Goal: Information Seeking & Learning: Learn about a topic

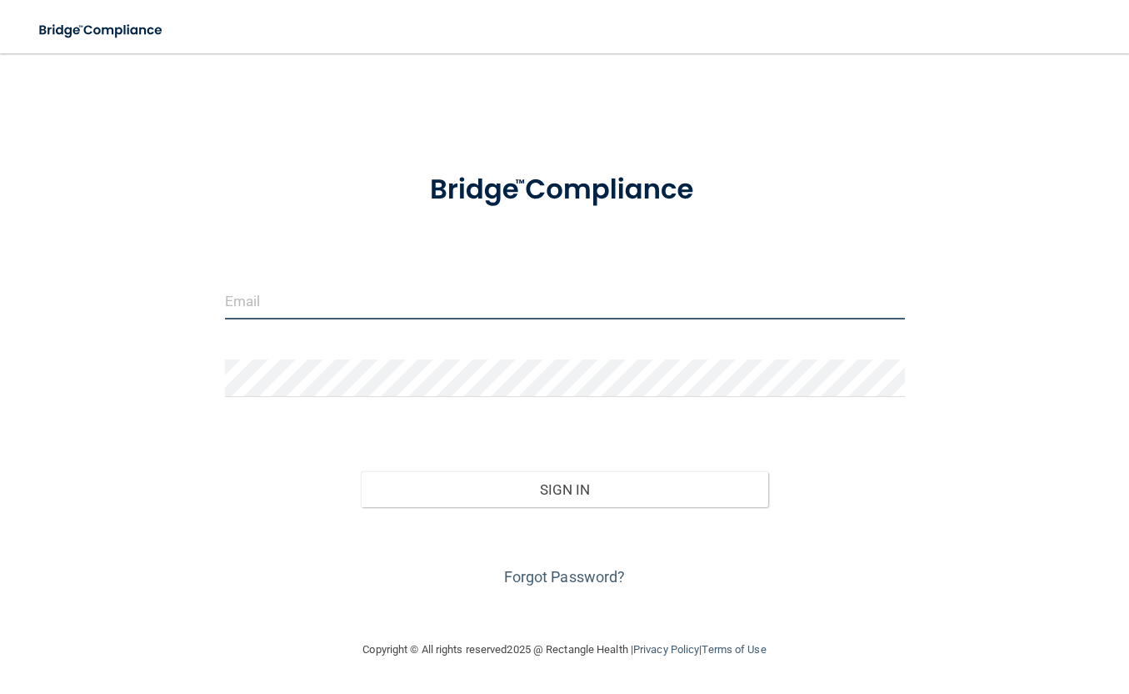
click at [324, 309] on input "email" at bounding box center [565, 301] width 680 height 38
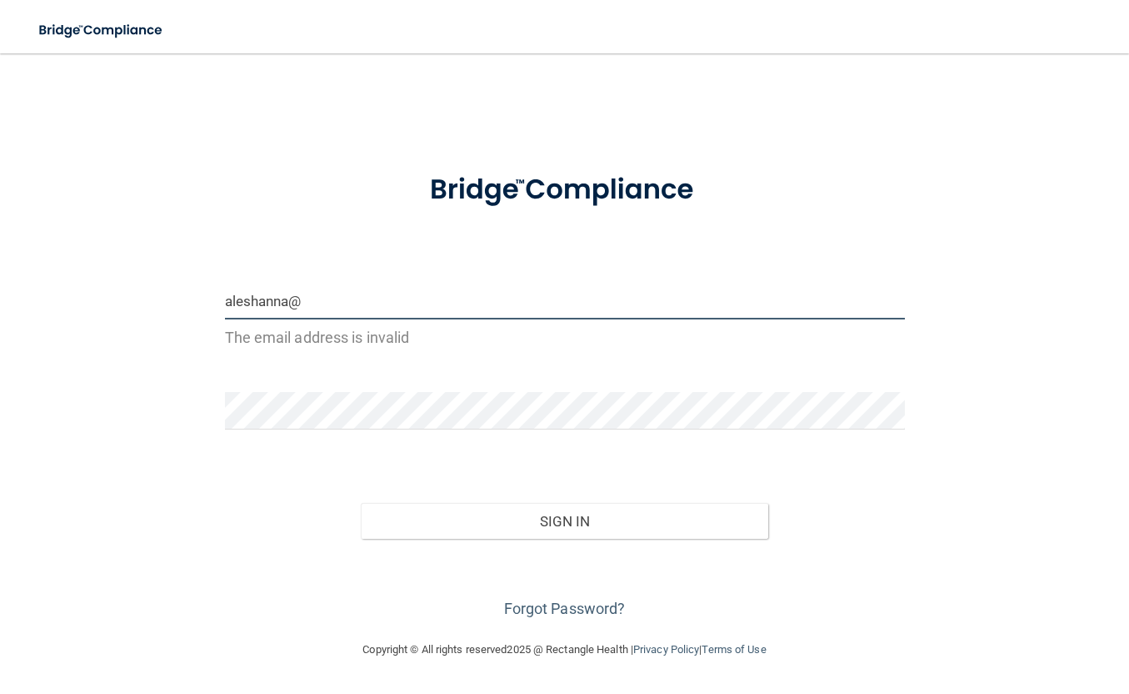
click at [260, 299] on input "aleshanna@" at bounding box center [565, 301] width 680 height 38
click at [391, 302] on input "aleshchanna@" at bounding box center [565, 301] width 680 height 38
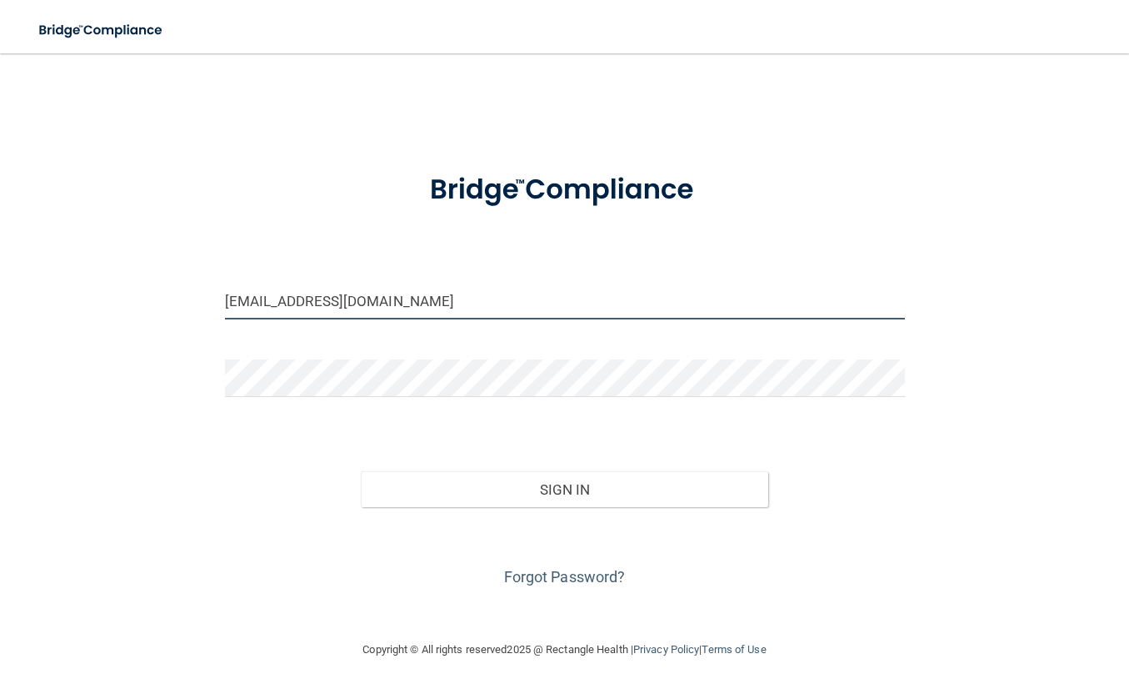
type input "[EMAIL_ADDRESS][DOMAIN_NAME]"
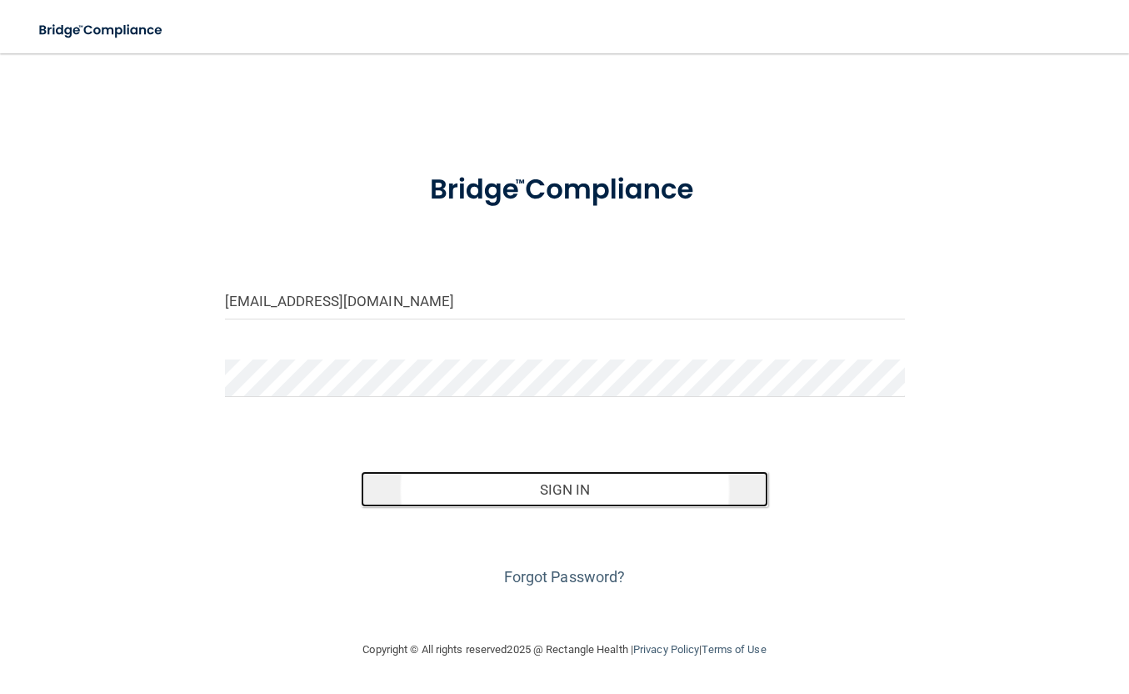
click at [593, 496] on button "Sign In" at bounding box center [565, 489] width 408 height 37
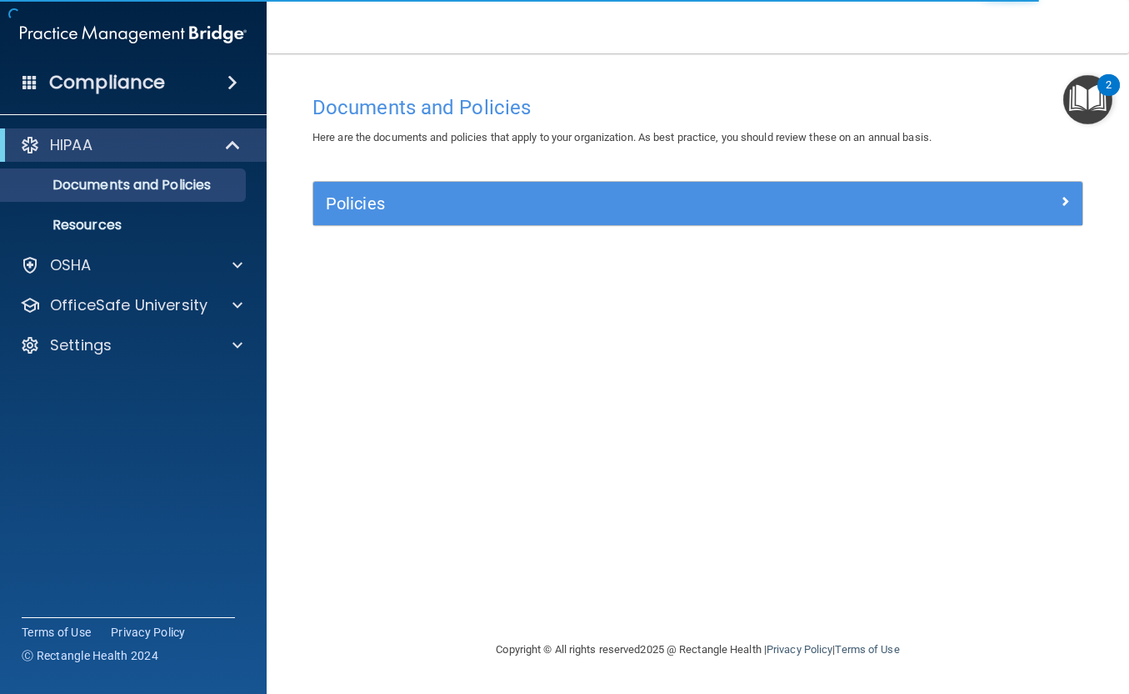
click at [1089, 90] on img "Open Resource Center, 2 new notifications" at bounding box center [1088, 99] width 49 height 49
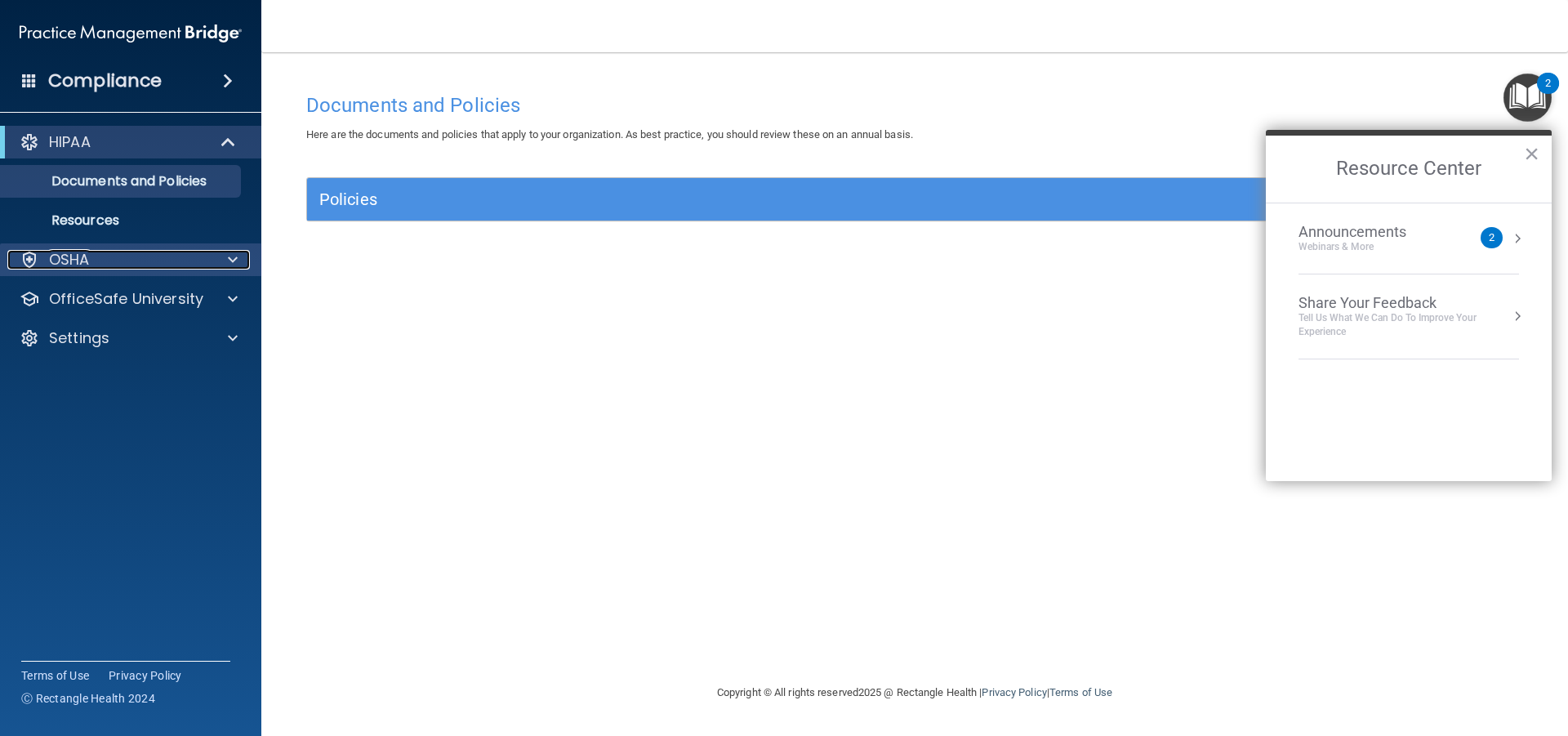
click at [175, 258] on div "OSHA" at bounding box center [109, 260] width 203 height 20
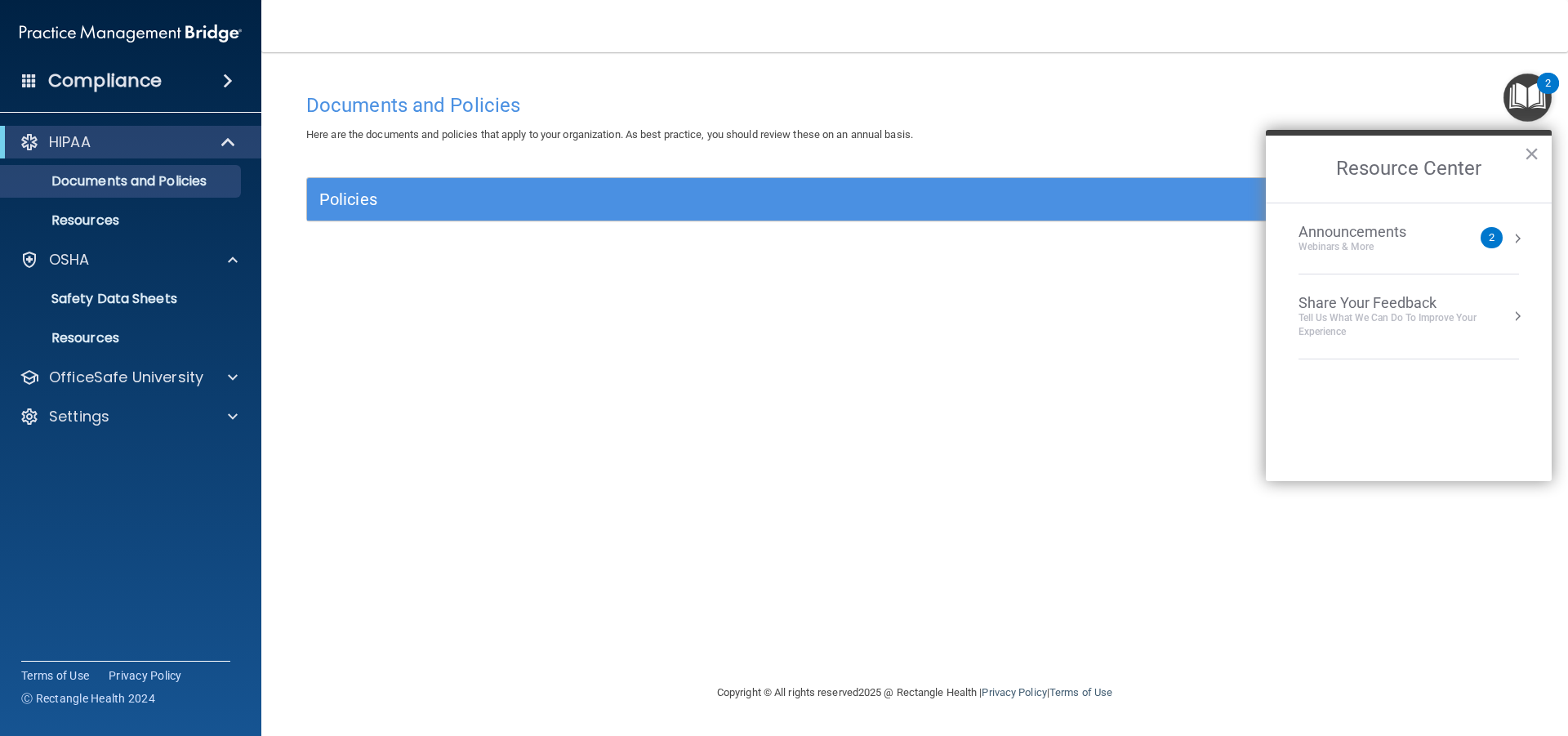
click at [1106, 229] on div "Announcements" at bounding box center [1368, 232] width 140 height 18
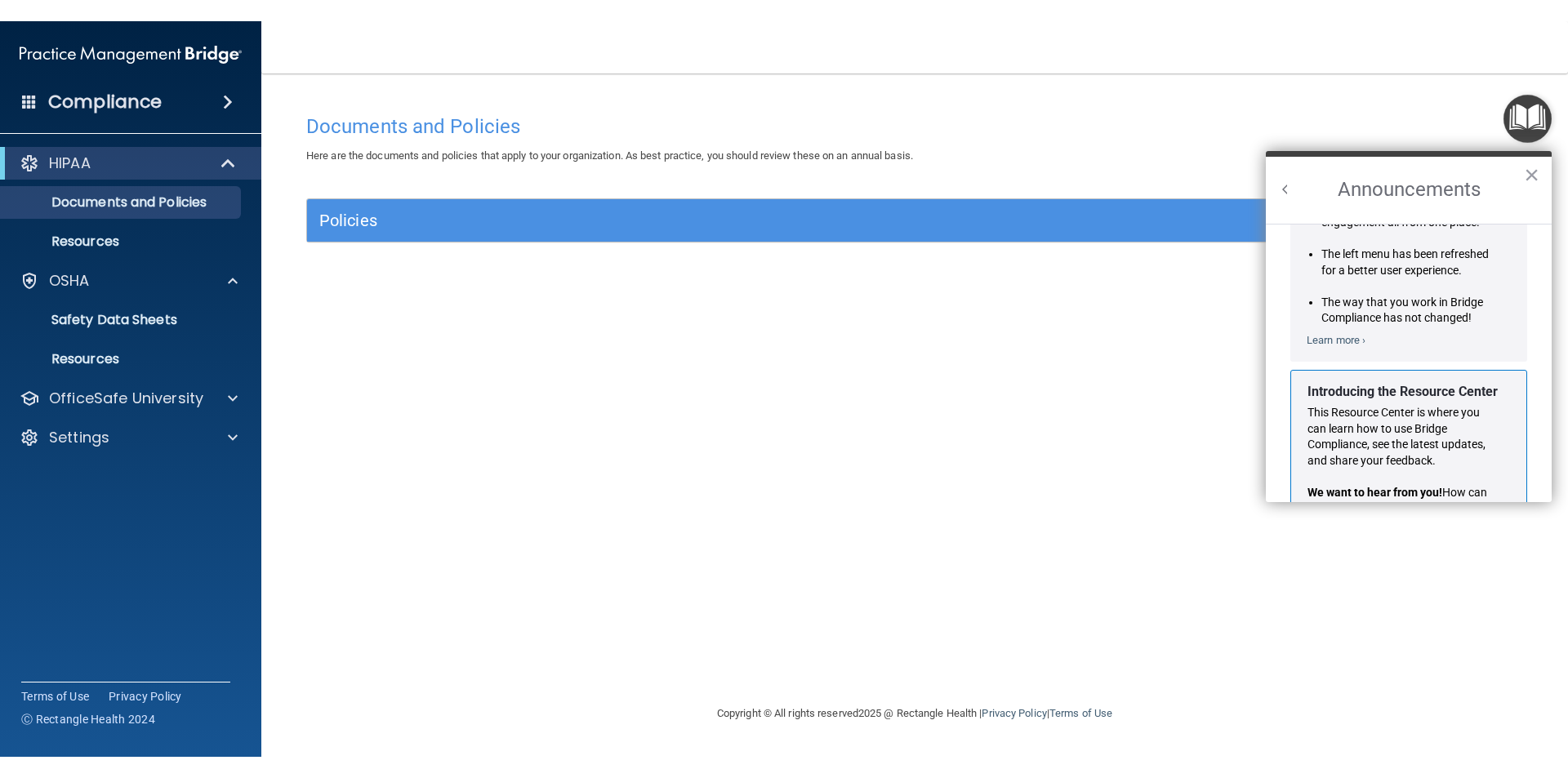
scroll to position [287, 0]
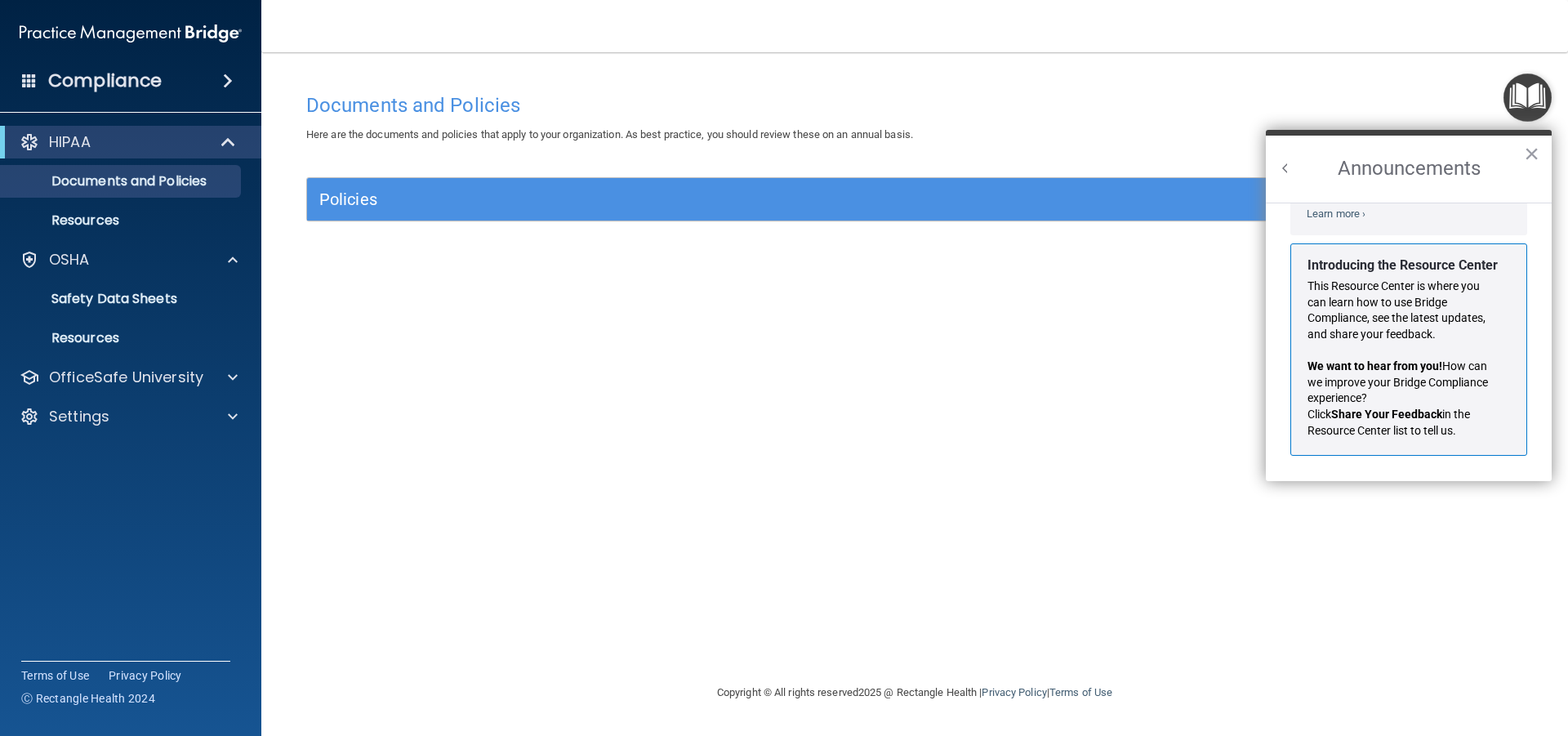
click at [900, 326] on div "Documents and Policies Here are the documents and policies that apply to your o…" at bounding box center [914, 384] width 1242 height 598
click at [103, 303] on p "Safety Data Sheets" at bounding box center [122, 299] width 223 height 17
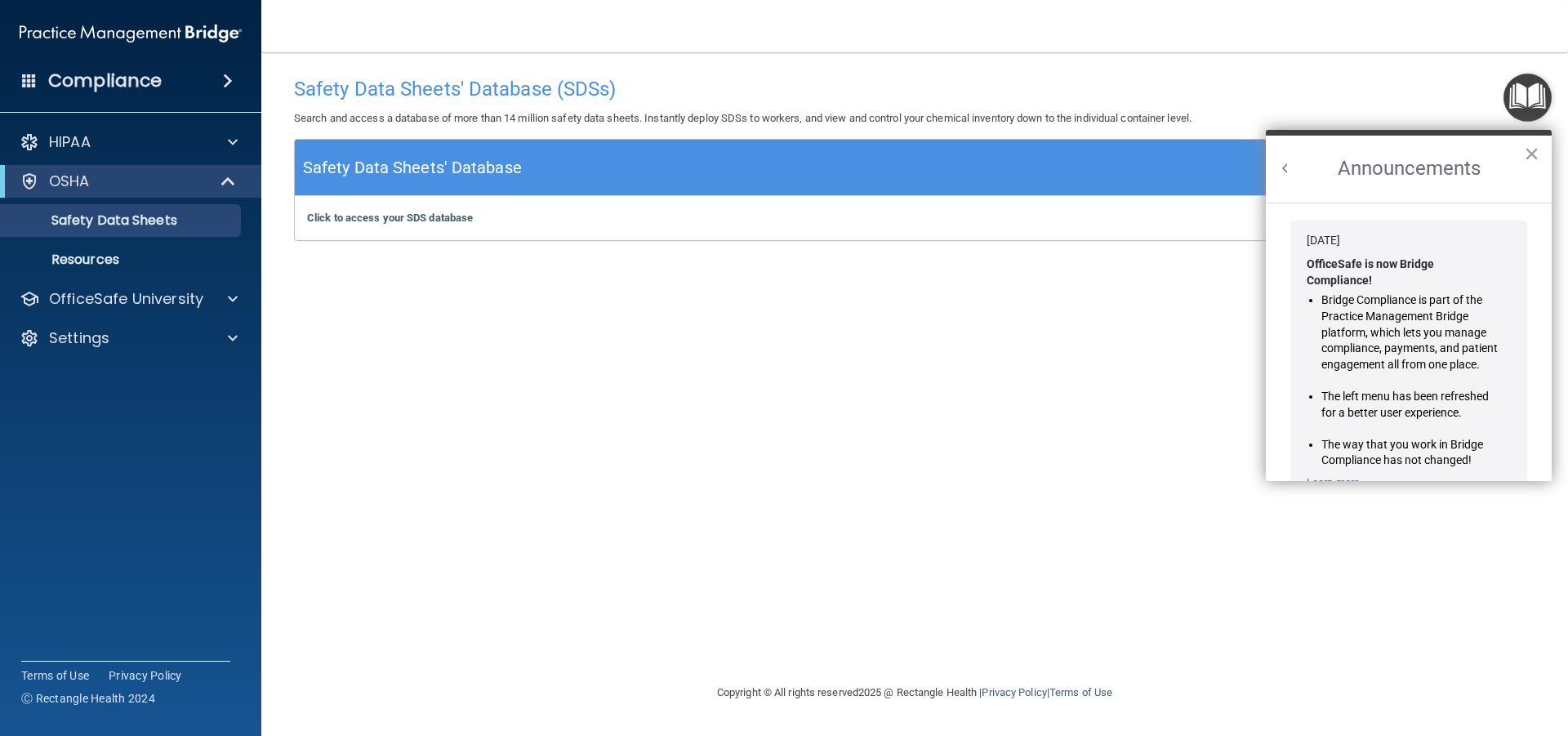
click at [81, 83] on h4 "Compliance" at bounding box center [105, 80] width 114 height 23
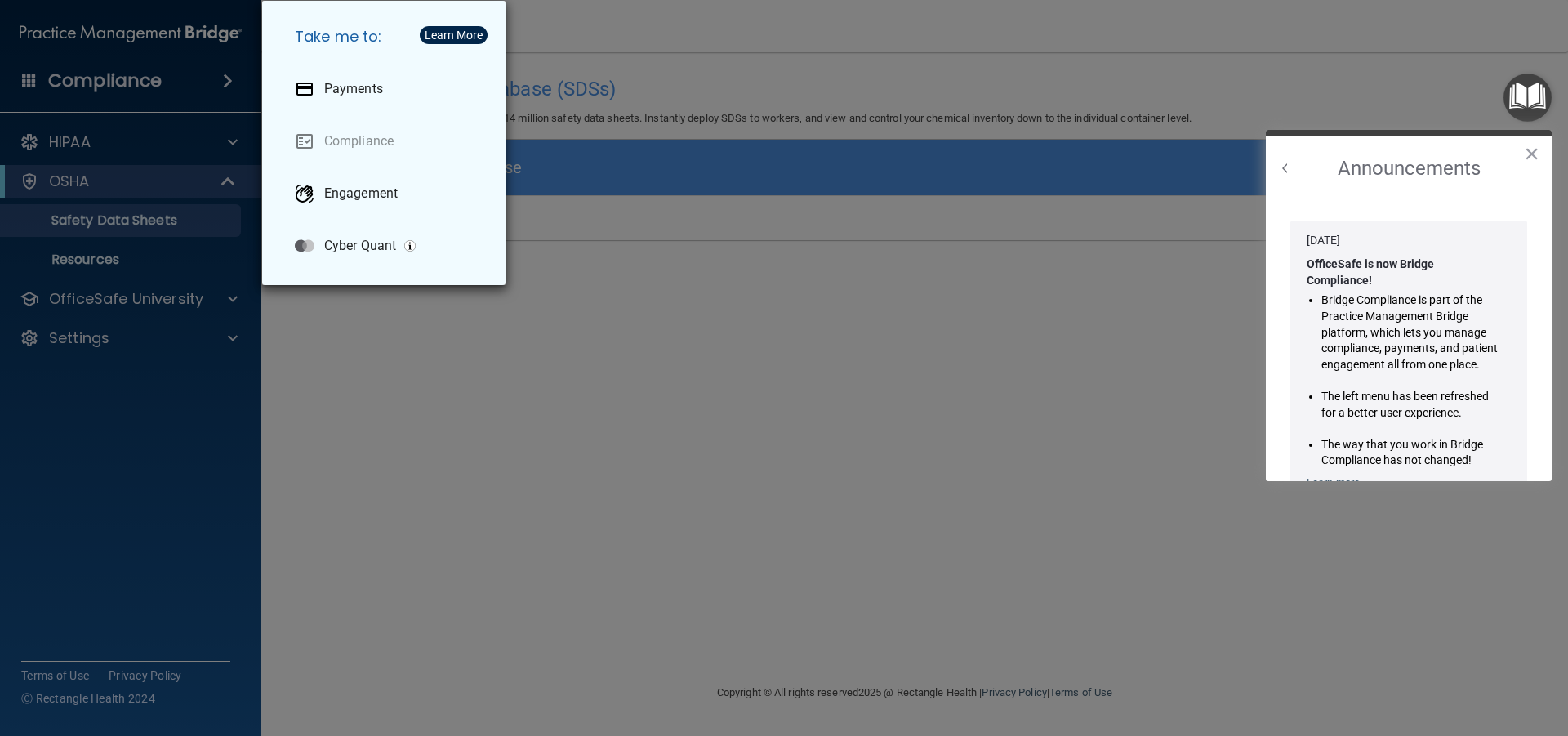
click at [116, 257] on div "Take me to: Payments Compliance Engagement Cyber Quant" at bounding box center [784, 368] width 1568 height 736
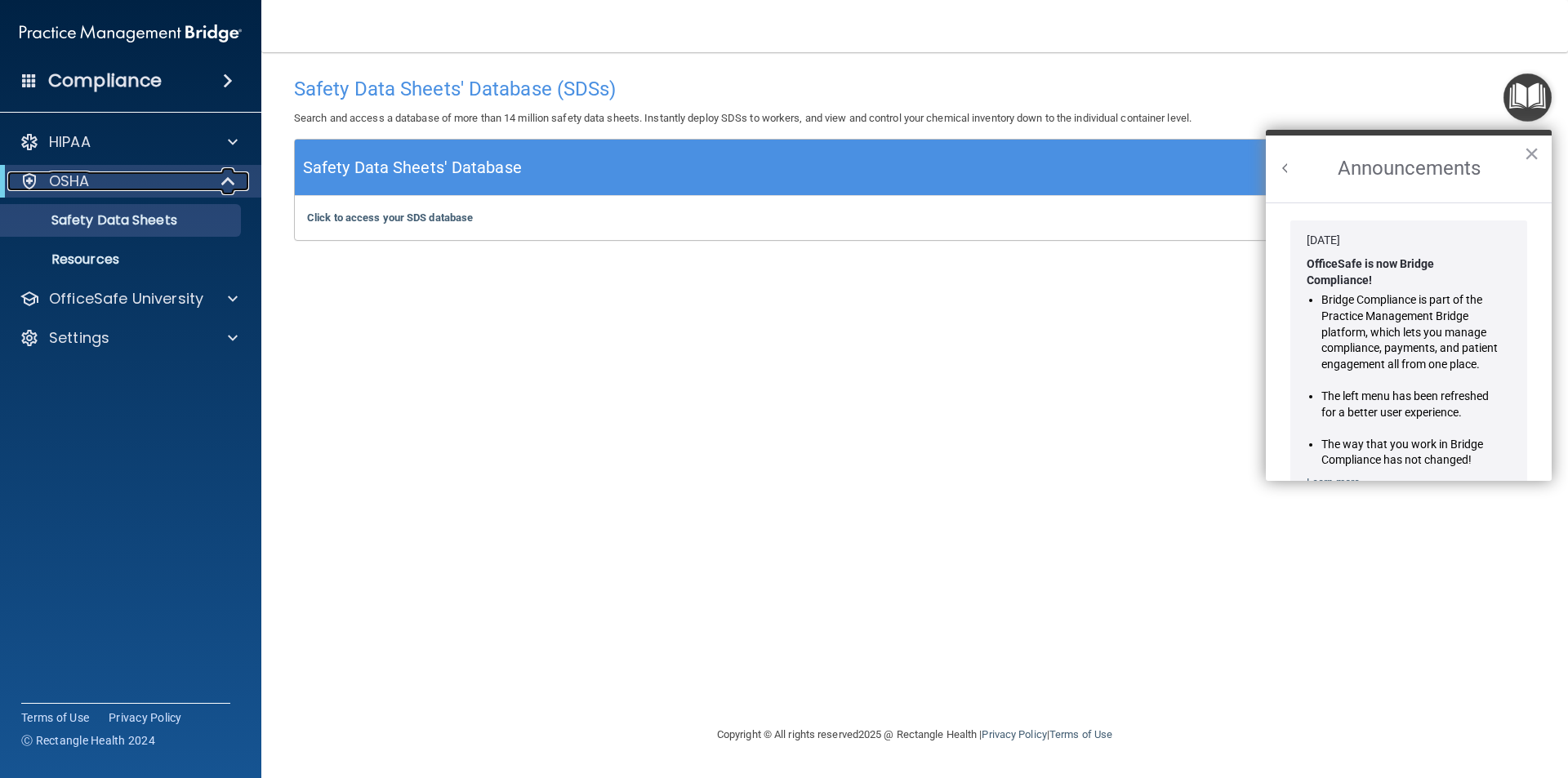
click at [70, 179] on p "OSHA" at bounding box center [70, 181] width 41 height 20
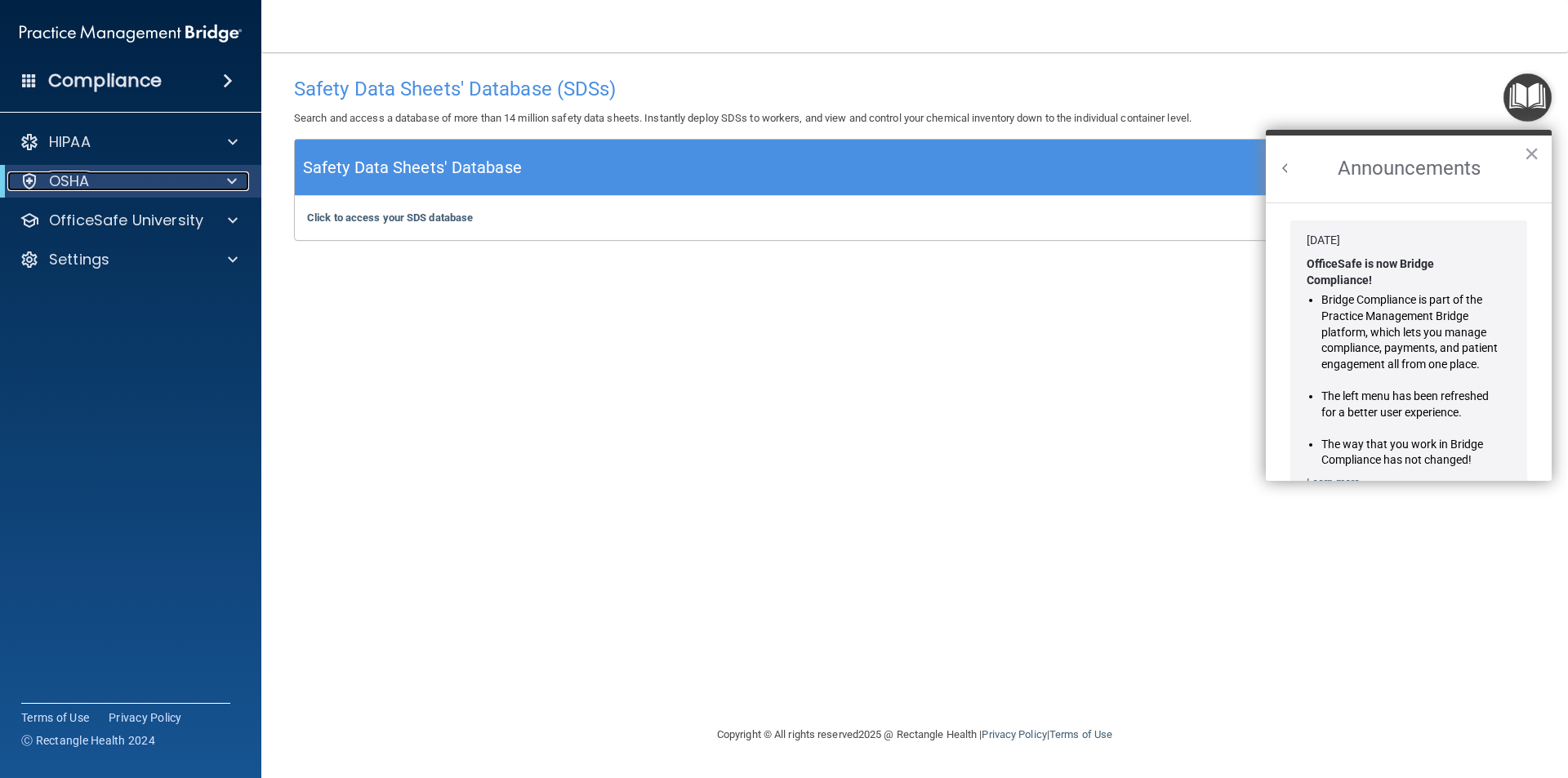
click at [70, 179] on p "OSHA" at bounding box center [70, 181] width 41 height 20
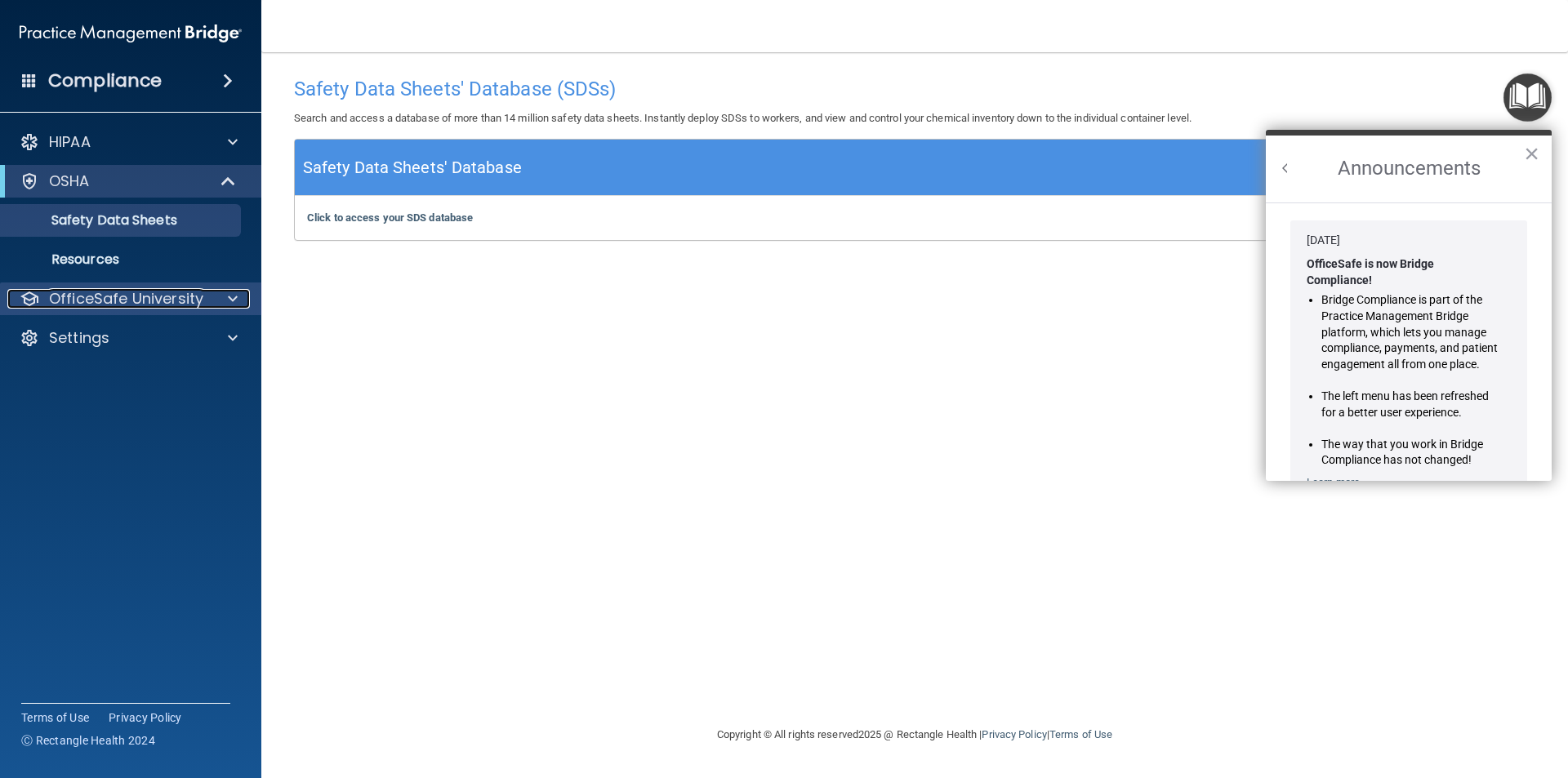
click at [90, 291] on p "OfficeSafe University" at bounding box center [126, 299] width 155 height 20
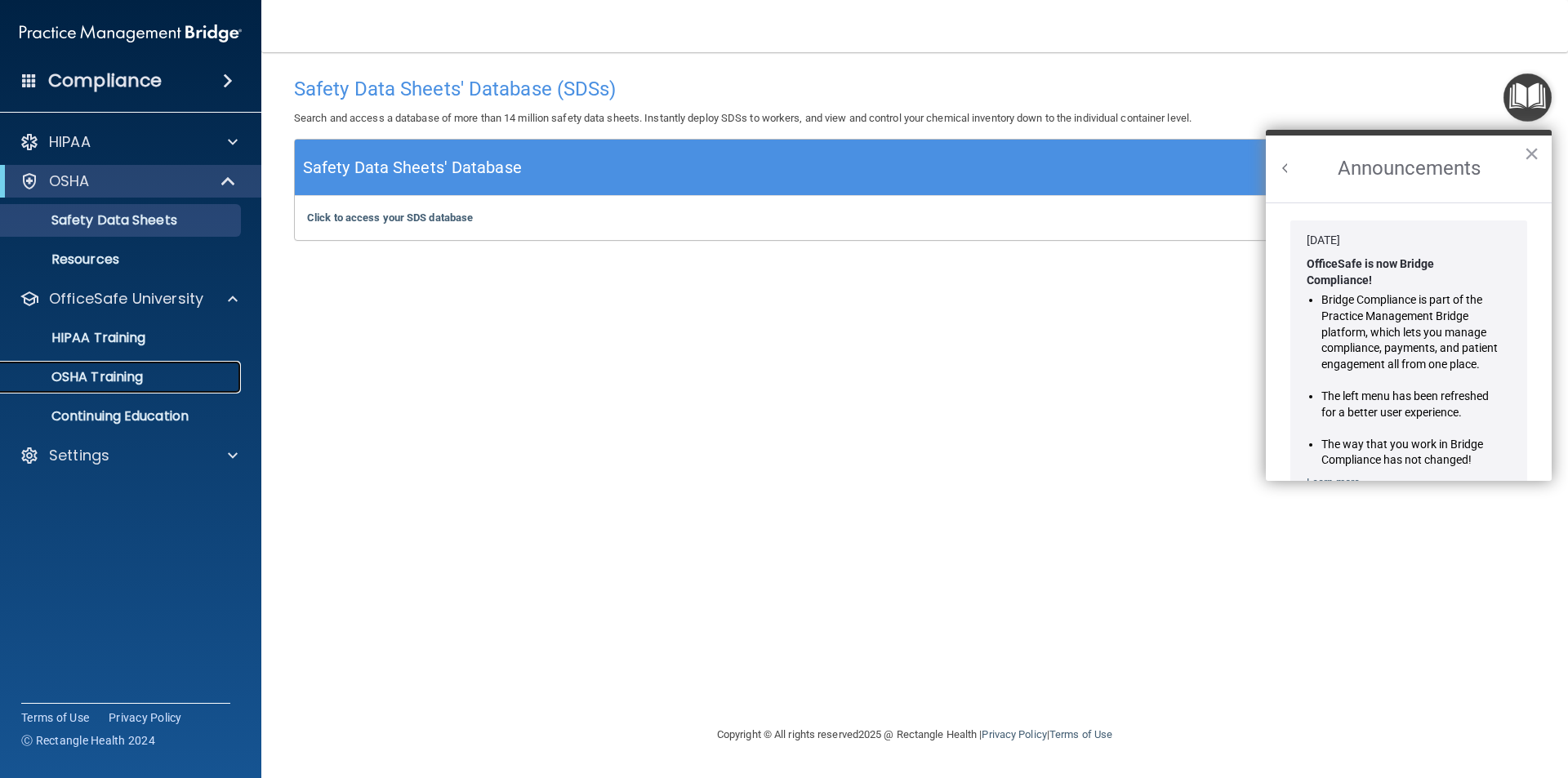
click at [106, 374] on p "OSHA Training" at bounding box center [76, 377] width 132 height 17
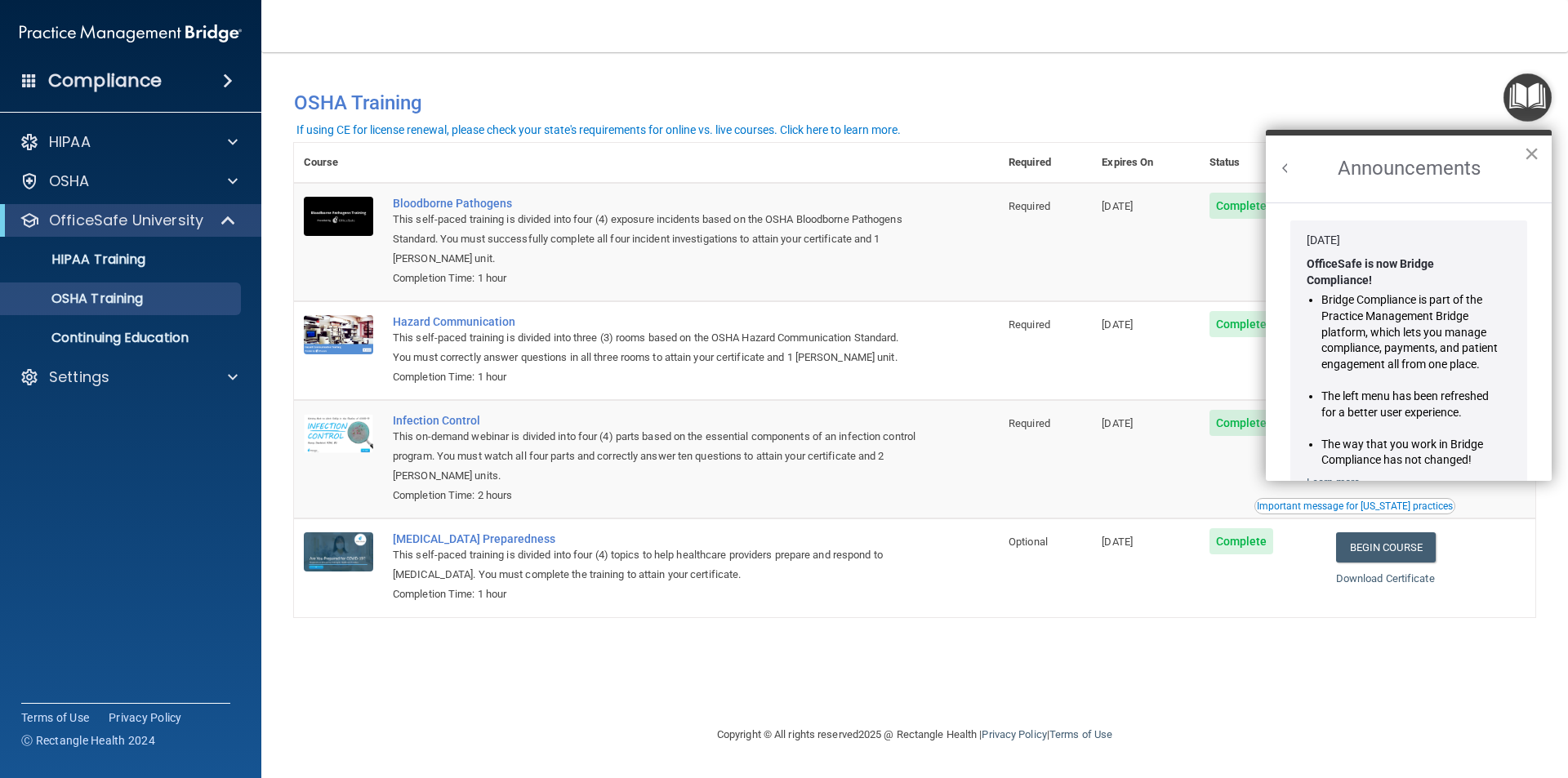
click at [1106, 156] on button "×" at bounding box center [1532, 153] width 16 height 26
